Goal: Task Accomplishment & Management: Manage account settings

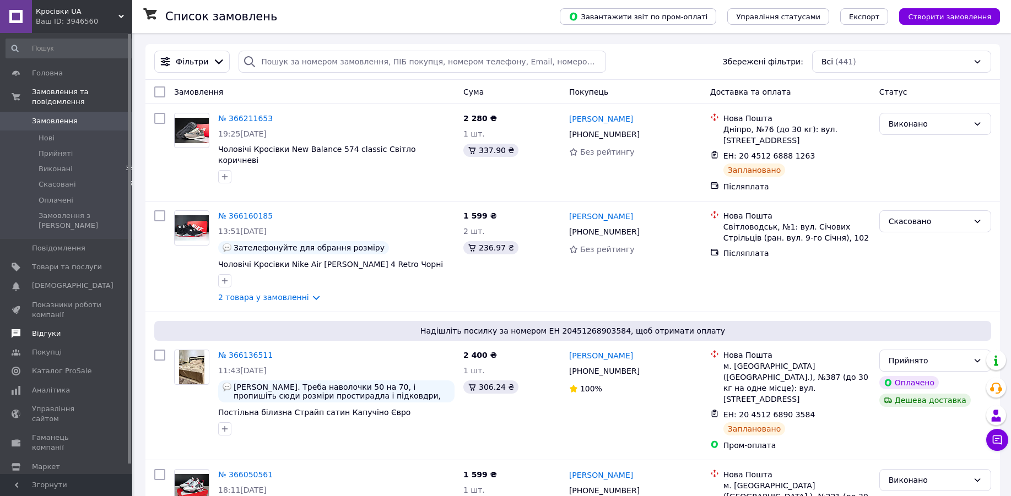
click at [59, 325] on link "Відгуки" at bounding box center [72, 334] width 144 height 19
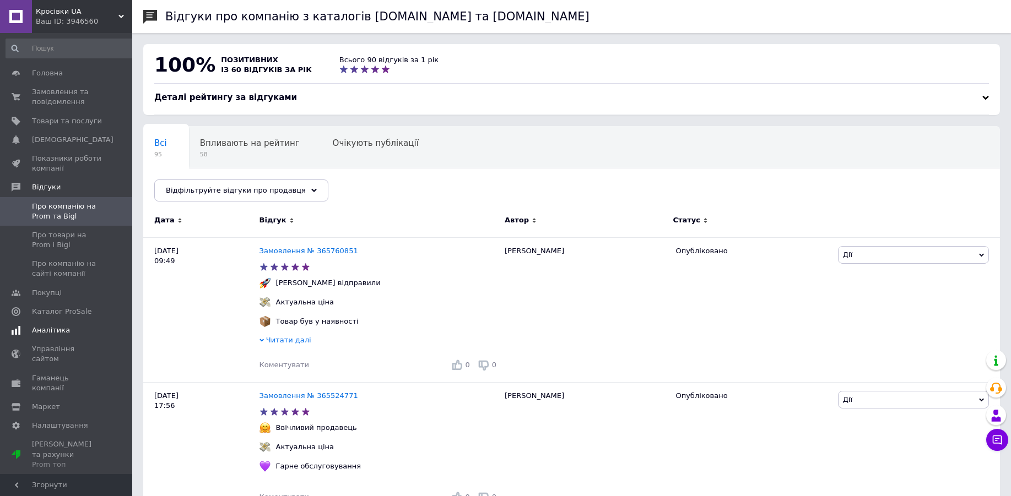
click at [35, 328] on span "Аналітика" at bounding box center [51, 331] width 38 height 10
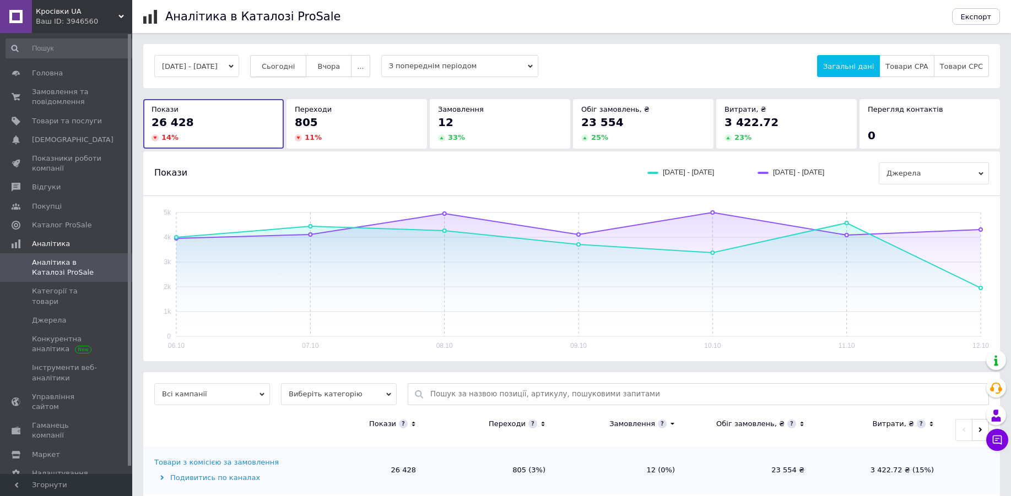
click at [295, 66] on span "Сьогодні" at bounding box center [279, 66] width 34 height 8
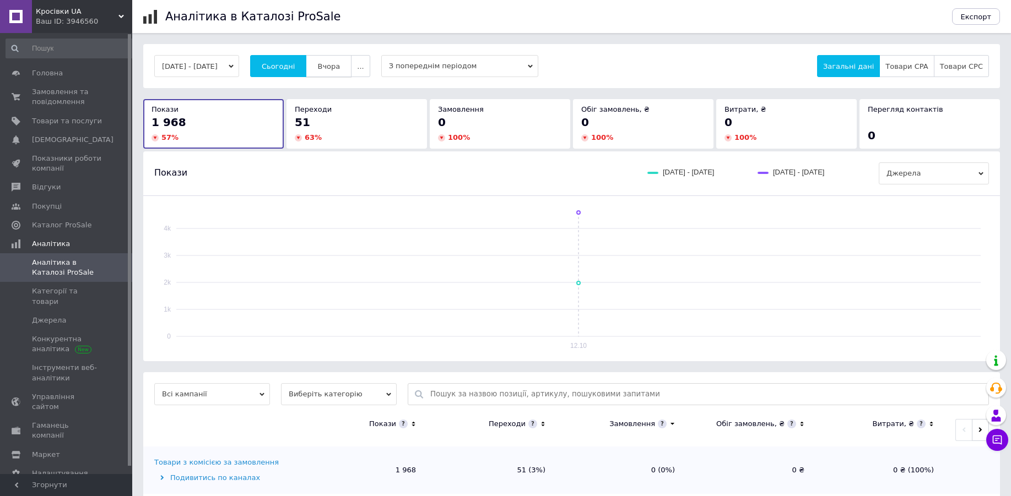
click at [345, 60] on button "Вчора" at bounding box center [329, 66] width 46 height 22
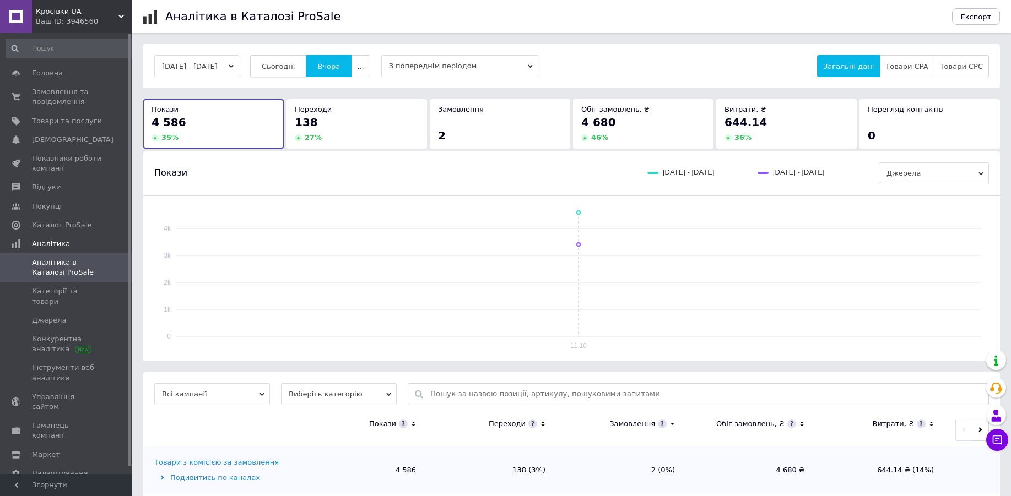
click at [291, 61] on button "Сьогодні" at bounding box center [278, 66] width 57 height 22
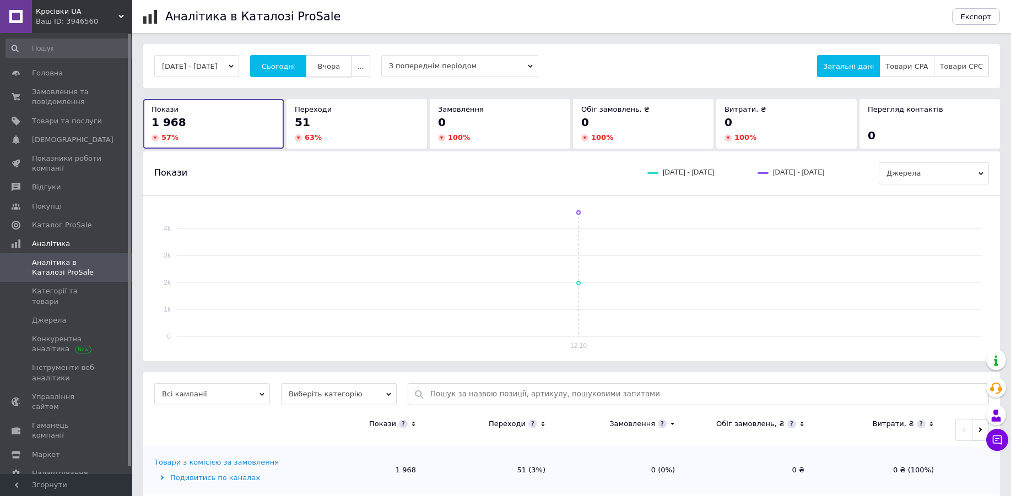
click at [340, 63] on span "Вчора" at bounding box center [328, 66] width 23 height 8
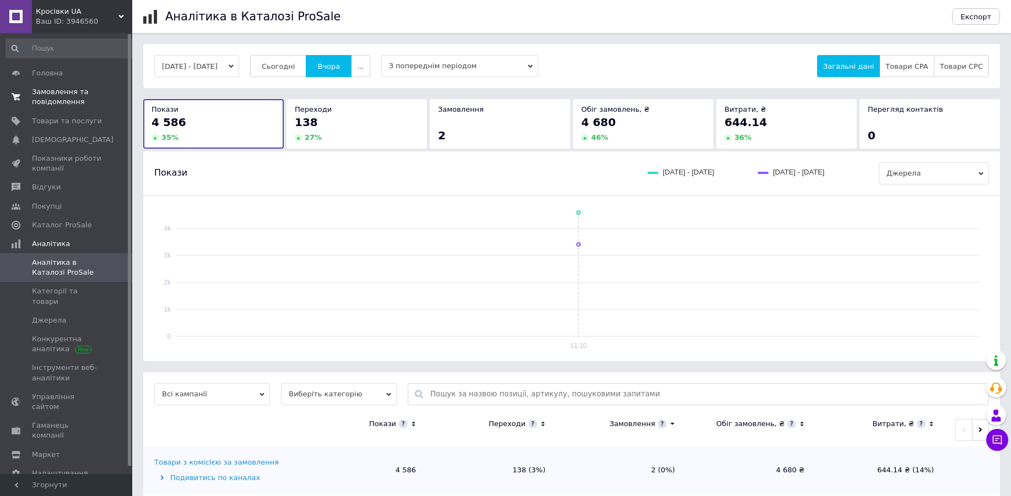
click at [61, 100] on span "Замовлення та повідомлення" at bounding box center [67, 97] width 70 height 20
